Goal: Find specific page/section: Find specific page/section

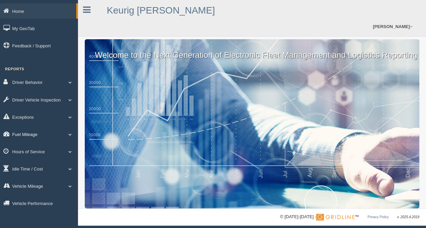
click at [70, 136] on span at bounding box center [70, 134] width 9 height 3
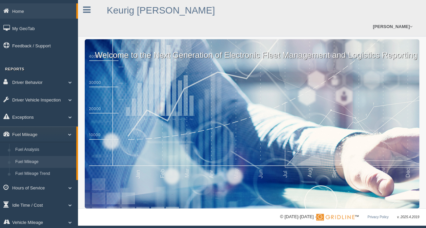
click at [38, 163] on link "Fuel Mileage" at bounding box center [44, 162] width 64 height 12
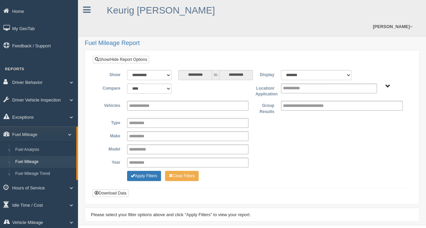
click at [387, 85] on span "[PERSON_NAME] - OTR Tucson - OTR" at bounding box center [387, 86] width 5 height 5
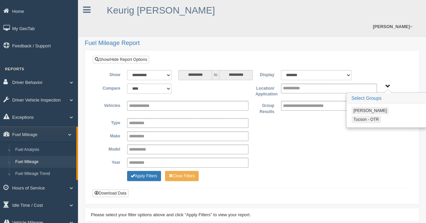
click at [358, 120] on button "Tucson - OTR" at bounding box center [365, 119] width 29 height 7
click at [147, 174] on button "Apply Filters" at bounding box center [144, 176] width 34 height 10
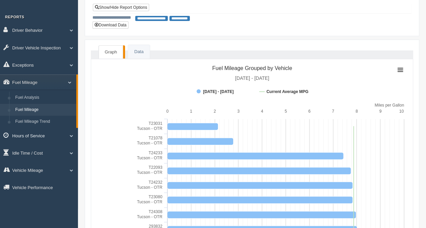
scroll to position [68, 0]
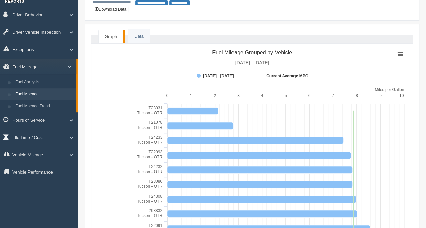
click at [37, 138] on link "Idle Time / Cost" at bounding box center [39, 137] width 78 height 15
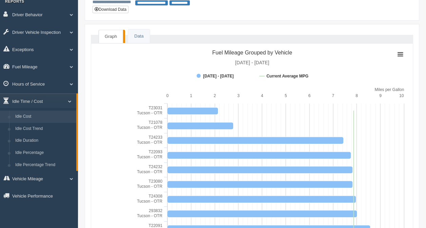
click at [31, 121] on link "Idle Cost" at bounding box center [44, 117] width 64 height 12
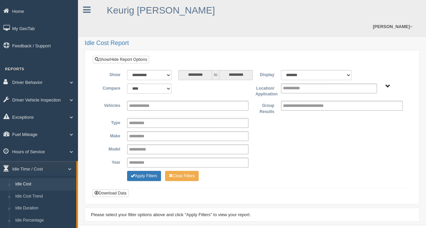
click at [388, 87] on span "[PERSON_NAME] - OTR Tucson - OTR" at bounding box center [387, 86] width 5 height 5
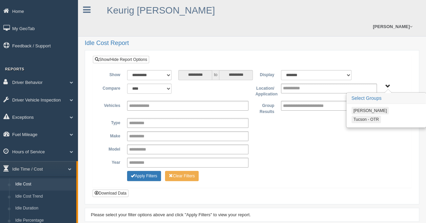
click at [365, 118] on button "Tucson - OTR" at bounding box center [365, 119] width 29 height 7
click at [144, 175] on button "Apply Filters" at bounding box center [144, 176] width 34 height 10
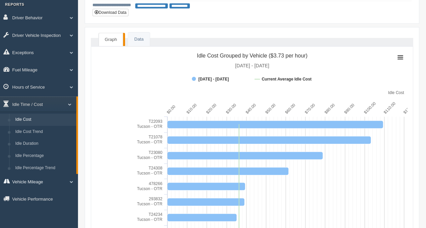
scroll to position [68, 0]
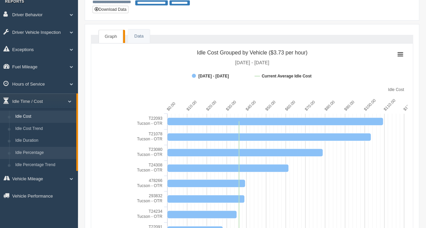
click at [39, 158] on link "Idle Percentage" at bounding box center [44, 153] width 64 height 12
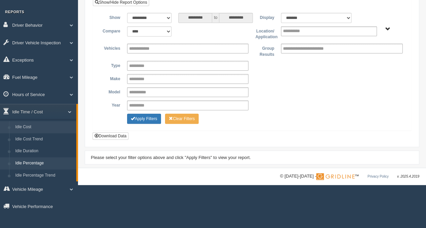
scroll to position [58, 0]
click at [36, 165] on link "Idle Percentage" at bounding box center [44, 163] width 64 height 12
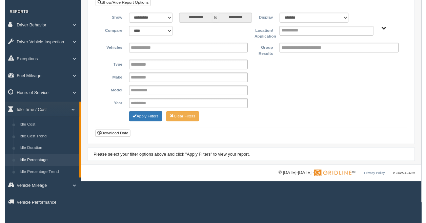
scroll to position [58, 0]
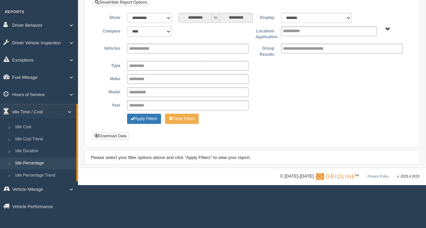
click at [387, 27] on span "Irving - OTR Tucson - OTR" at bounding box center [387, 29] width 5 height 5
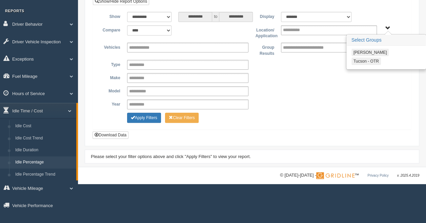
click at [360, 60] on button "Tucson - OTR" at bounding box center [365, 61] width 29 height 7
click at [141, 118] on button "Apply Filters" at bounding box center [144, 118] width 34 height 10
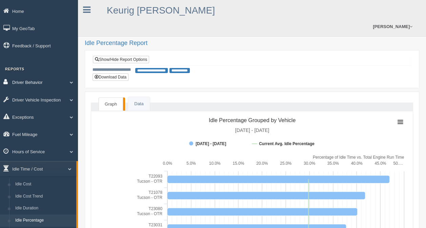
click at [30, 88] on link "Driver Behavior" at bounding box center [39, 82] width 78 height 15
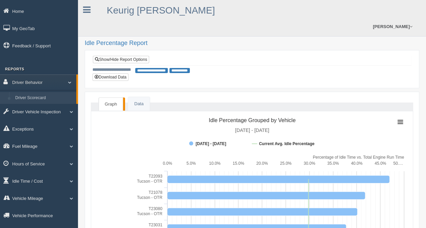
click at [30, 93] on link "Driver Scorecard" at bounding box center [44, 98] width 64 height 12
click at [30, 94] on link "Driver Scorecard" at bounding box center [44, 98] width 64 height 12
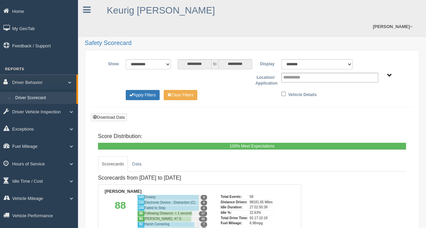
click at [34, 99] on link "Driver Scorecard" at bounding box center [44, 98] width 64 height 12
click at [344, 65] on select "******* ******" at bounding box center [316, 64] width 71 height 10
select select "**"
click at [281, 59] on select "******* ******" at bounding box center [316, 64] width 71 height 10
click at [387, 77] on span "Irving - OTR Tucson - OTR" at bounding box center [388, 75] width 5 height 5
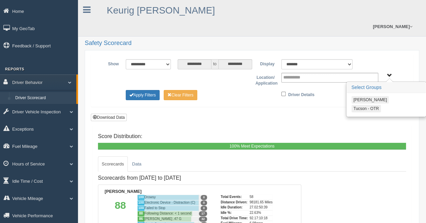
click at [364, 108] on button "Tucson - OTR" at bounding box center [365, 108] width 29 height 7
click at [140, 96] on button "Apply Filters" at bounding box center [143, 95] width 34 height 10
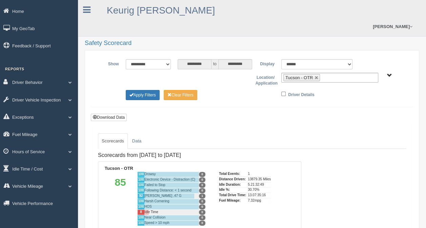
click at [281, 91] on div "Driver Details" at bounding box center [330, 94] width 104 height 8
click at [152, 94] on button "Apply Filters" at bounding box center [143, 95] width 34 height 10
